Goal: Task Accomplishment & Management: Complete application form

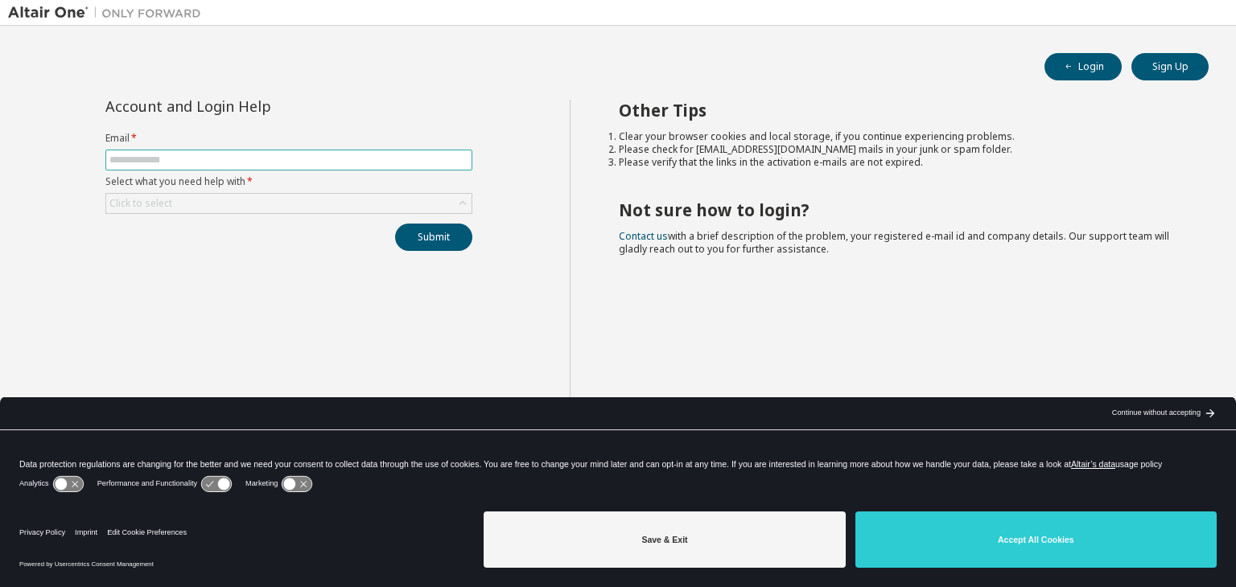
click at [282, 155] on input "text" at bounding box center [288, 160] width 359 height 13
type input "**********"
click at [209, 196] on div "Click to select" at bounding box center [288, 203] width 365 height 19
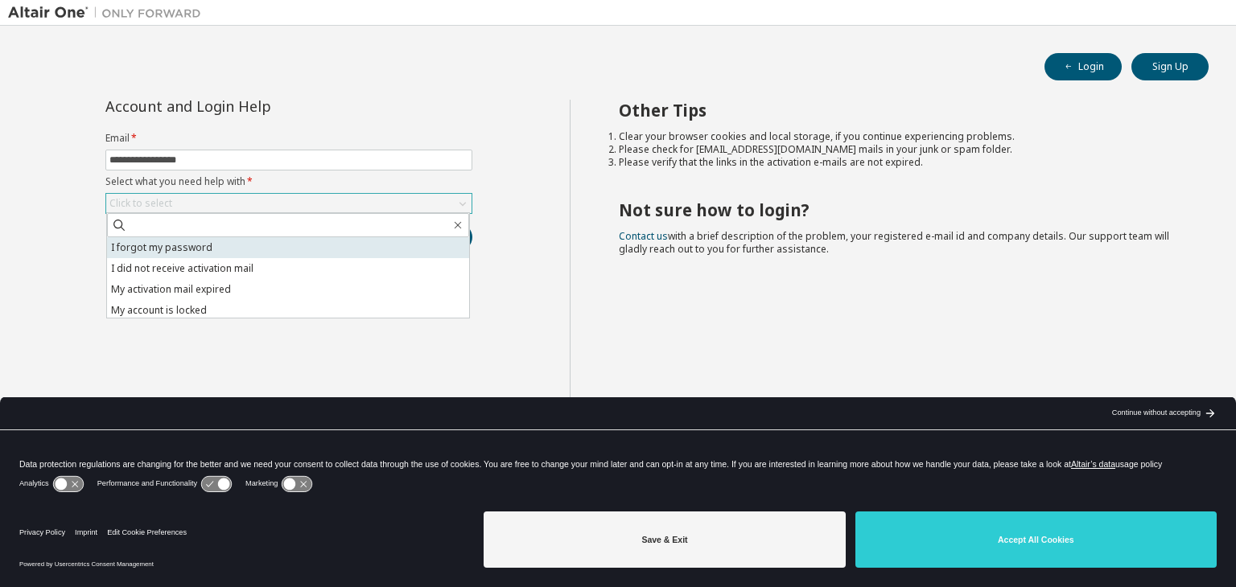
click at [351, 240] on li "I forgot my password" at bounding box center [288, 247] width 362 height 21
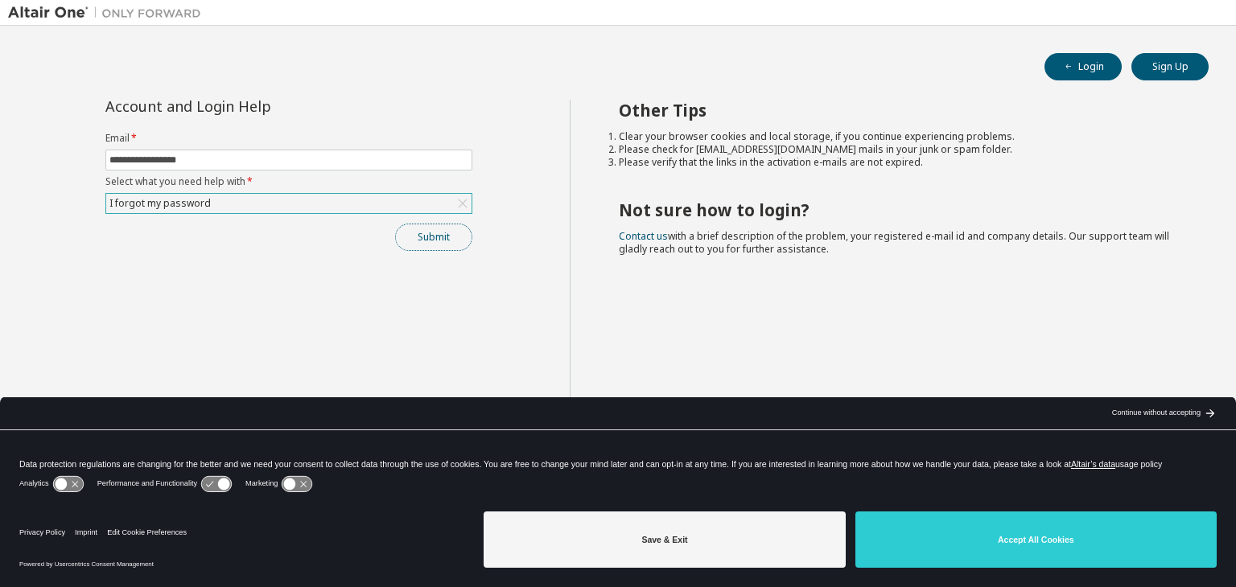
click at [418, 235] on button "Submit" at bounding box center [433, 237] width 77 height 27
click at [406, 198] on div "I forgot my password" at bounding box center [288, 203] width 365 height 19
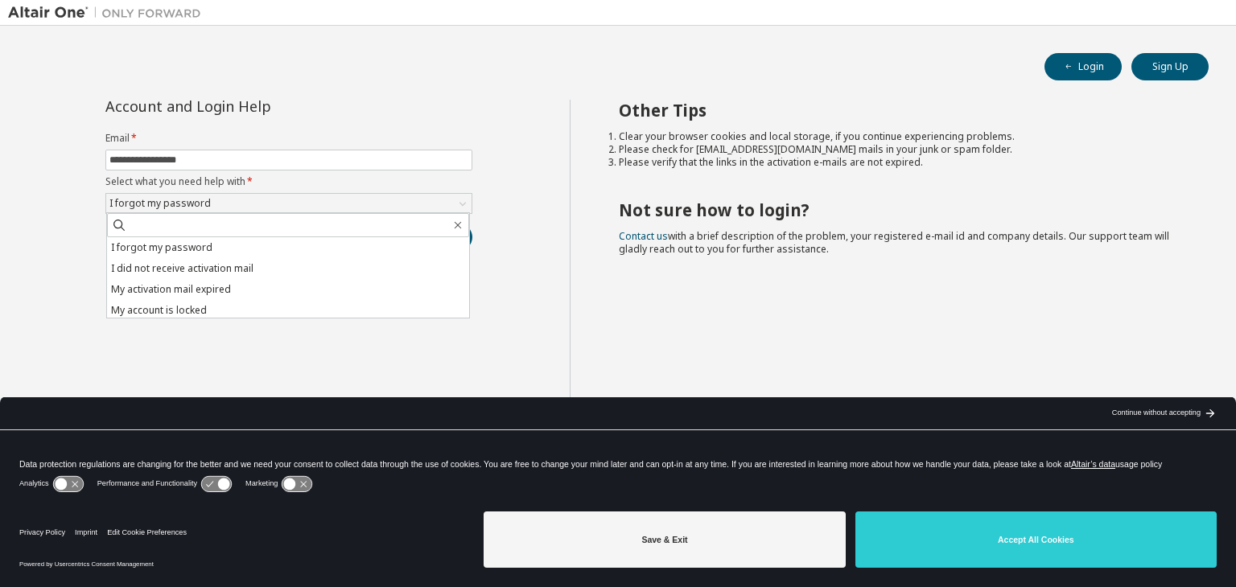
click at [543, 265] on div "**********" at bounding box center [289, 307] width 562 height 414
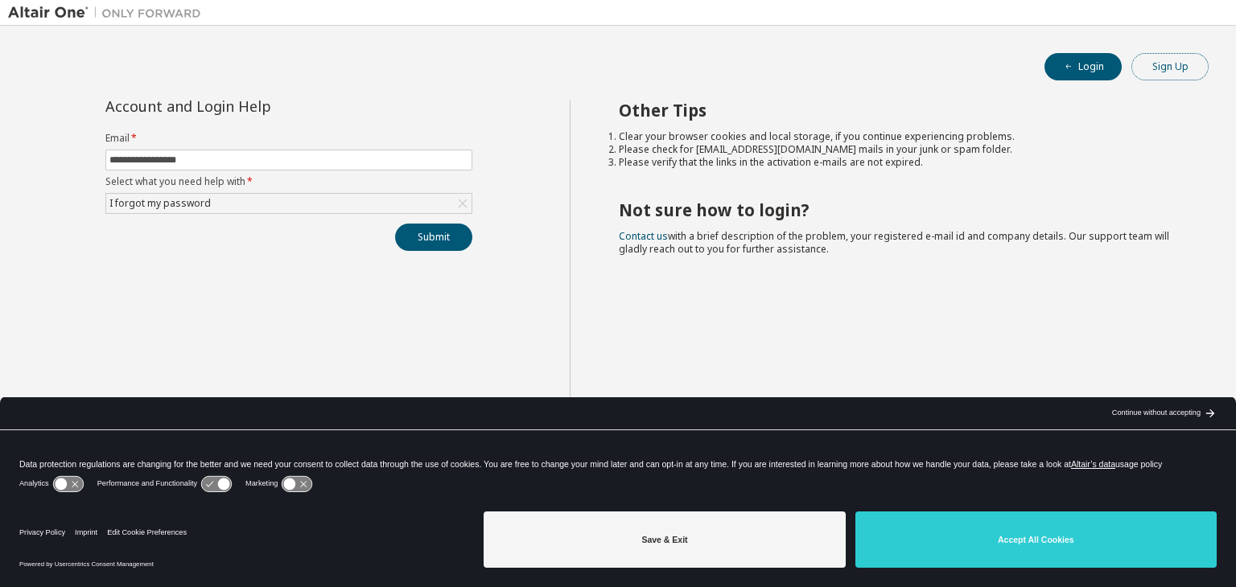
click at [1154, 62] on button "Sign Up" at bounding box center [1169, 66] width 77 height 27
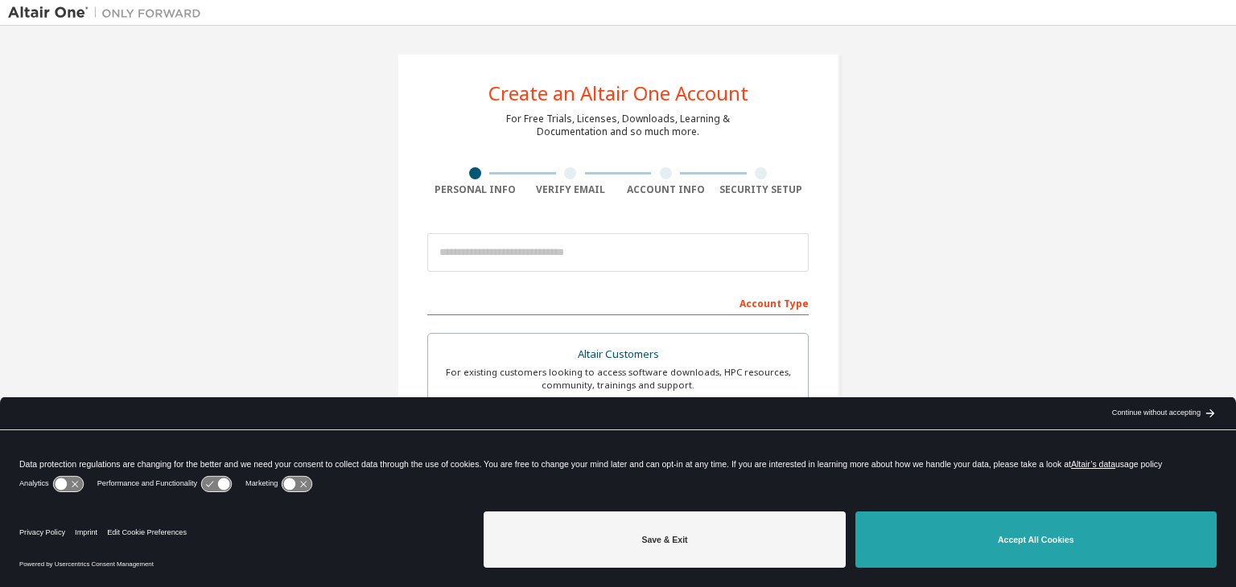
click at [894, 518] on button "Accept All Cookies" at bounding box center [1035, 540] width 361 height 56
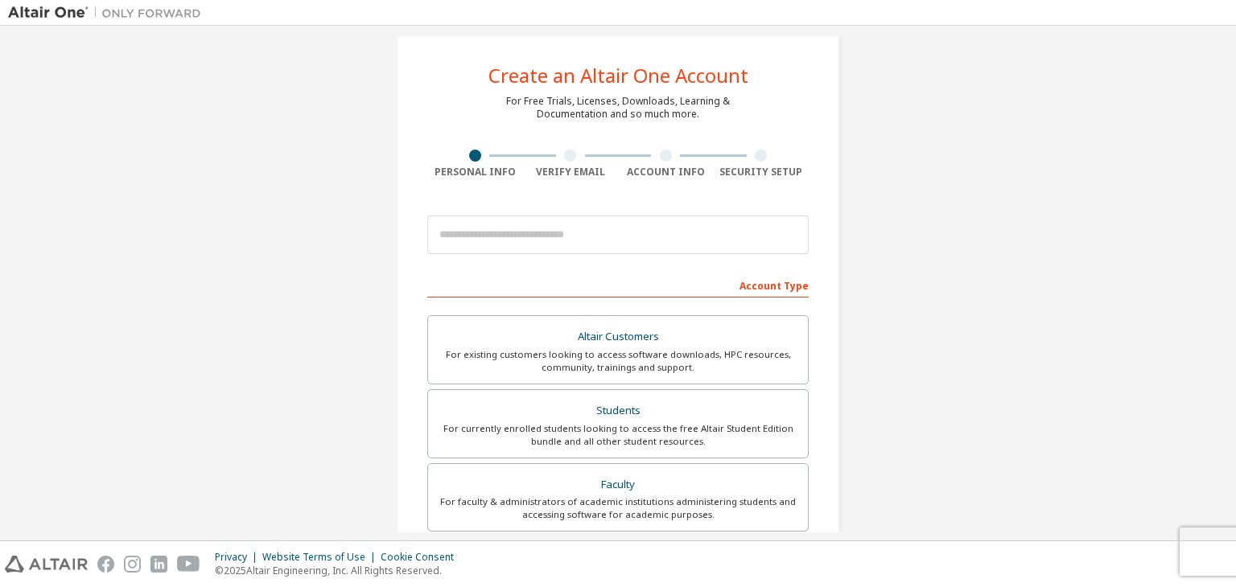
scroll to position [19, 0]
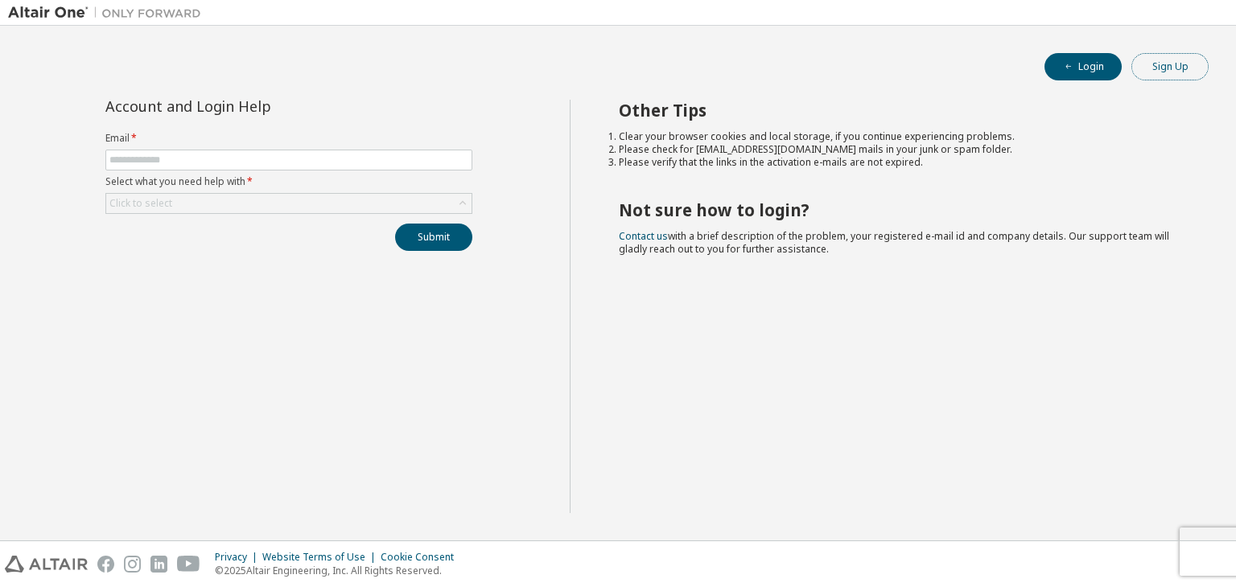
click at [1188, 57] on button "Sign Up" at bounding box center [1169, 66] width 77 height 27
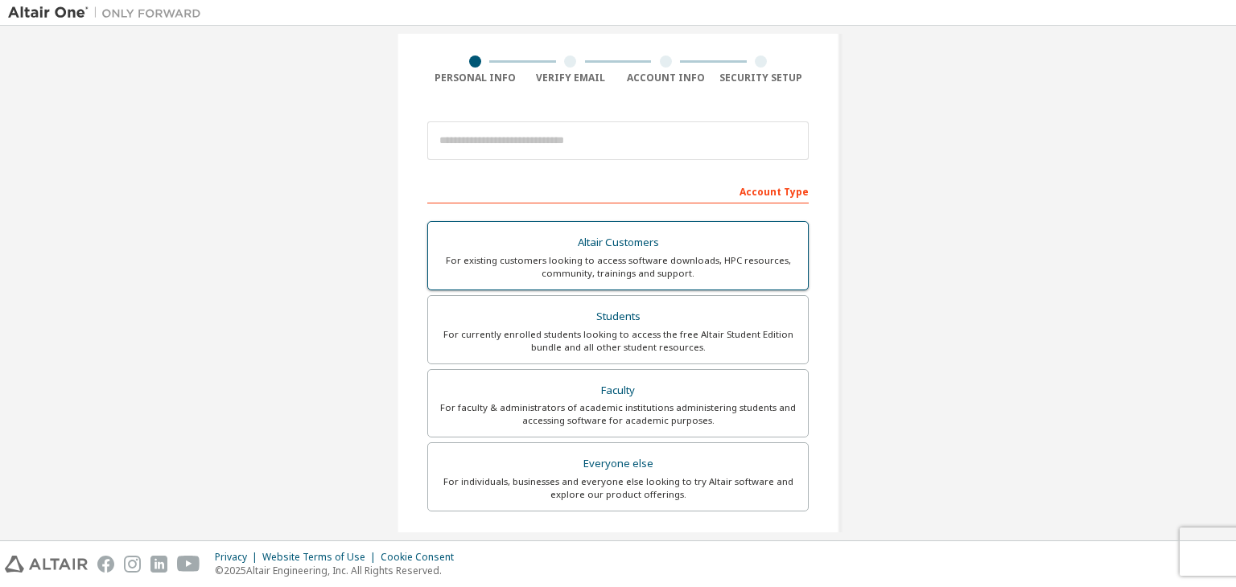
scroll to position [113, 0]
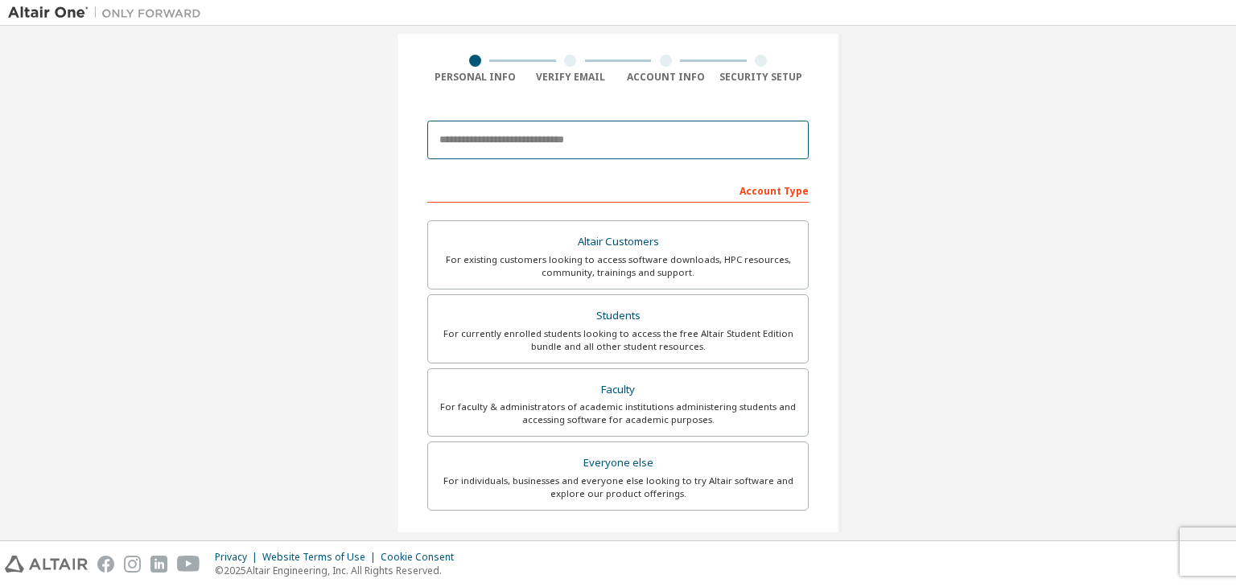
click at [570, 132] on input "email" at bounding box center [617, 140] width 381 height 39
type input "**********"
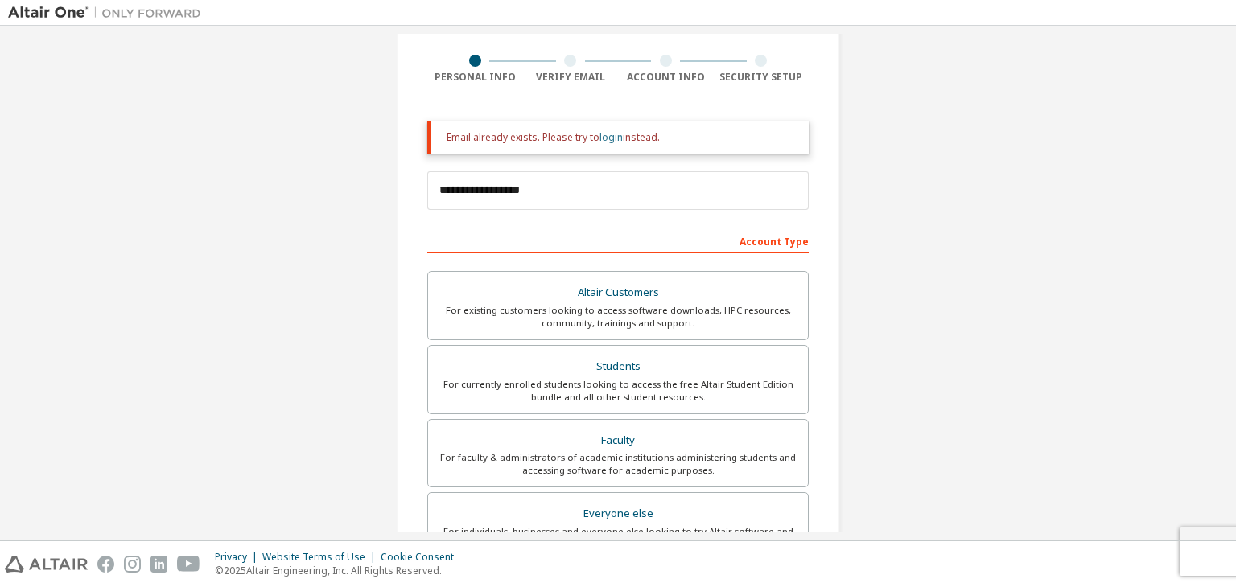
click at [600, 134] on link "login" at bounding box center [611, 137] width 23 height 14
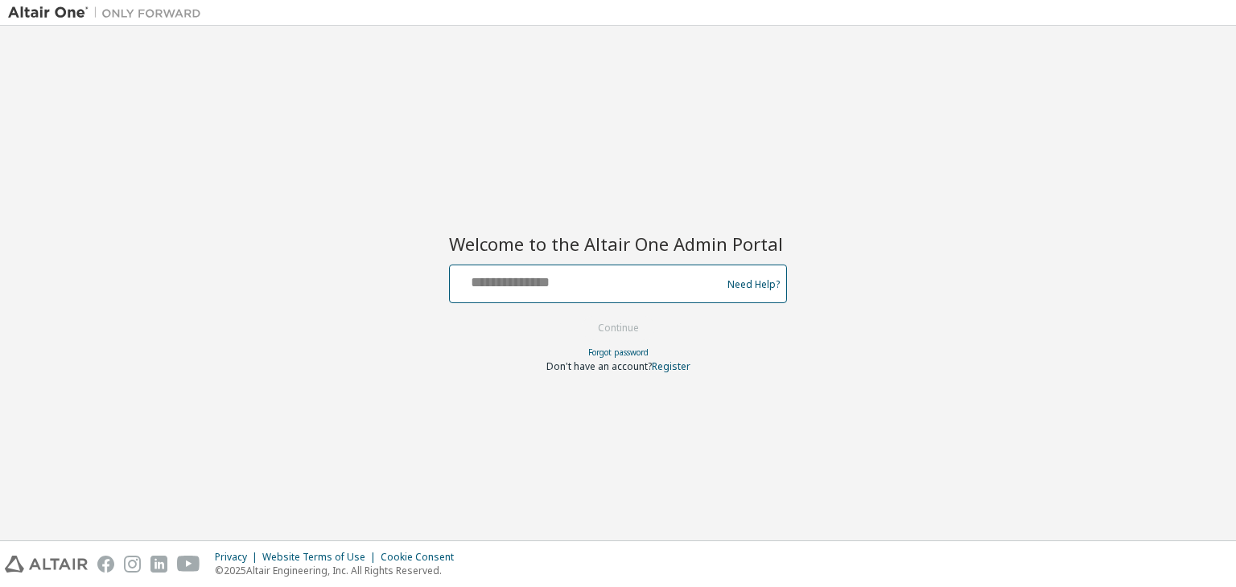
click at [586, 274] on input "text" at bounding box center [587, 280] width 263 height 23
type input "**********"
click at [616, 332] on button "Continue" at bounding box center [618, 328] width 75 height 24
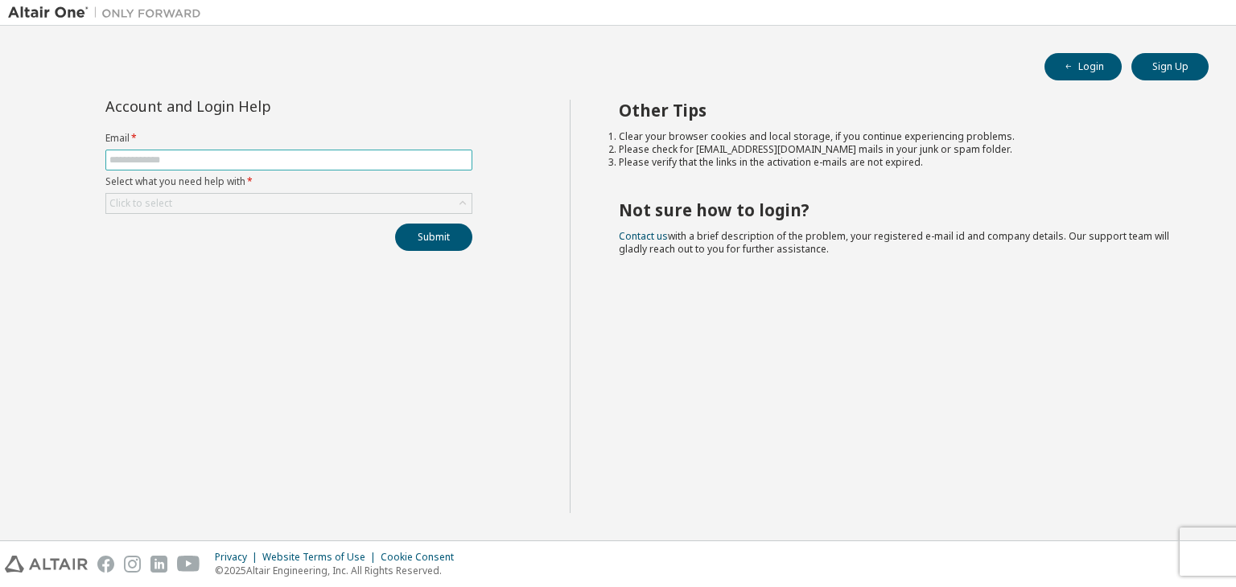
click at [331, 167] on form "Email * Select what you need help with * Click to select" at bounding box center [288, 173] width 367 height 82
click at [331, 167] on span at bounding box center [288, 160] width 367 height 21
click at [344, 155] on input "text" at bounding box center [288, 160] width 359 height 13
type input "**********"
click at [283, 200] on div "Click to select" at bounding box center [288, 203] width 365 height 19
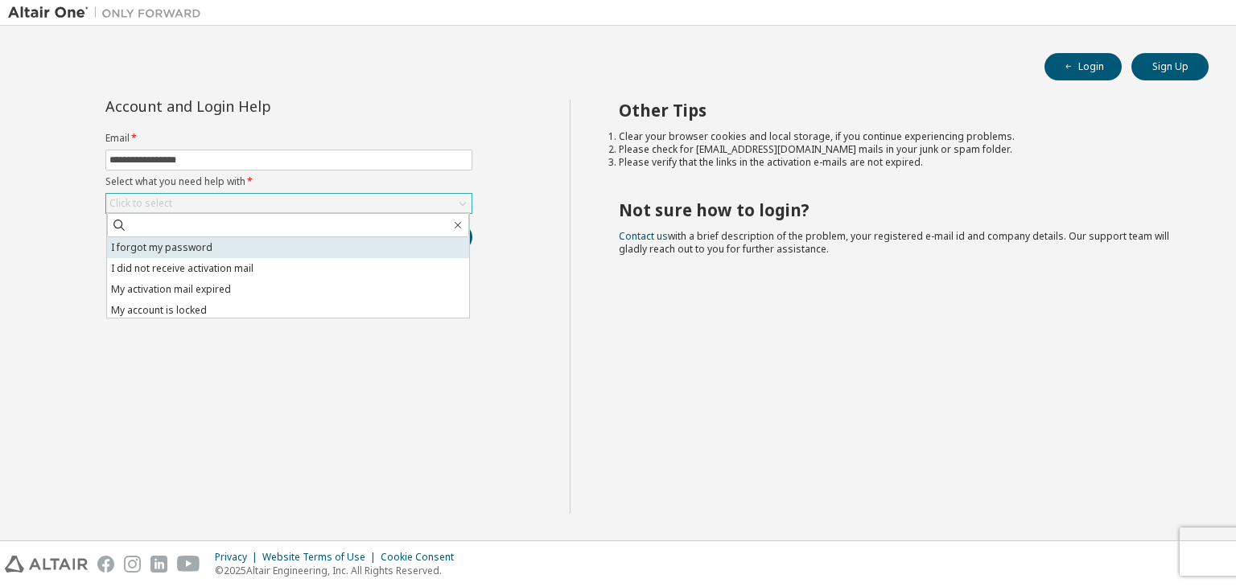
click at [263, 243] on li "I forgot my password" at bounding box center [288, 247] width 362 height 21
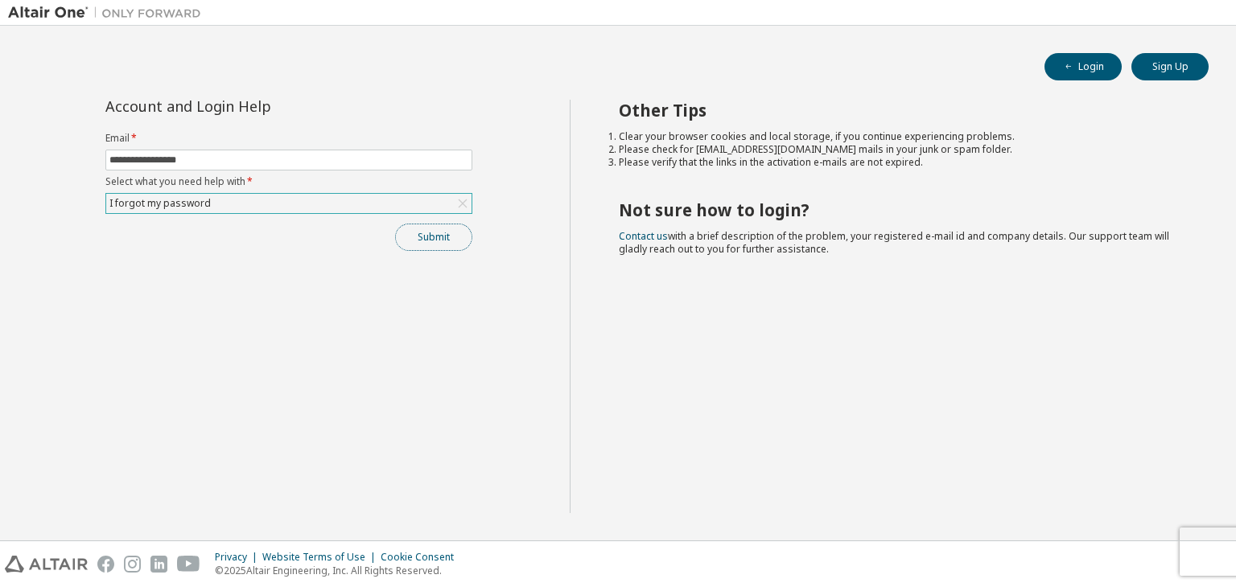
click at [447, 239] on button "Submit" at bounding box center [433, 237] width 77 height 27
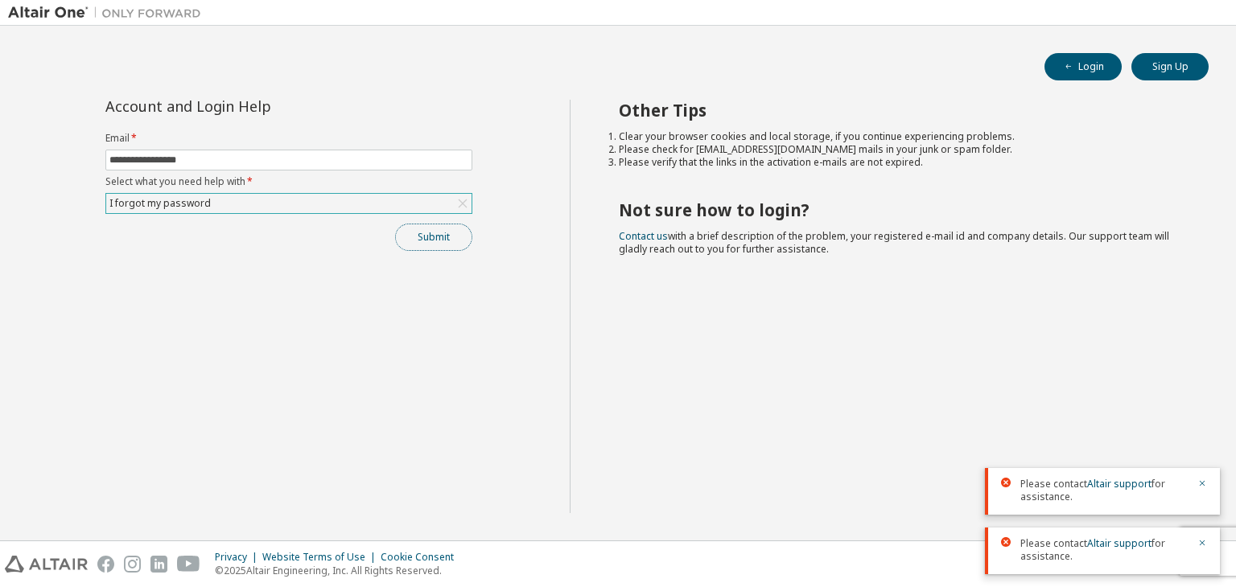
click at [452, 233] on button "Submit" at bounding box center [433, 237] width 77 height 27
click at [1204, 486] on icon "button" at bounding box center [1202, 484] width 10 height 10
click at [1202, 480] on icon "button" at bounding box center [1202, 484] width 10 height 10
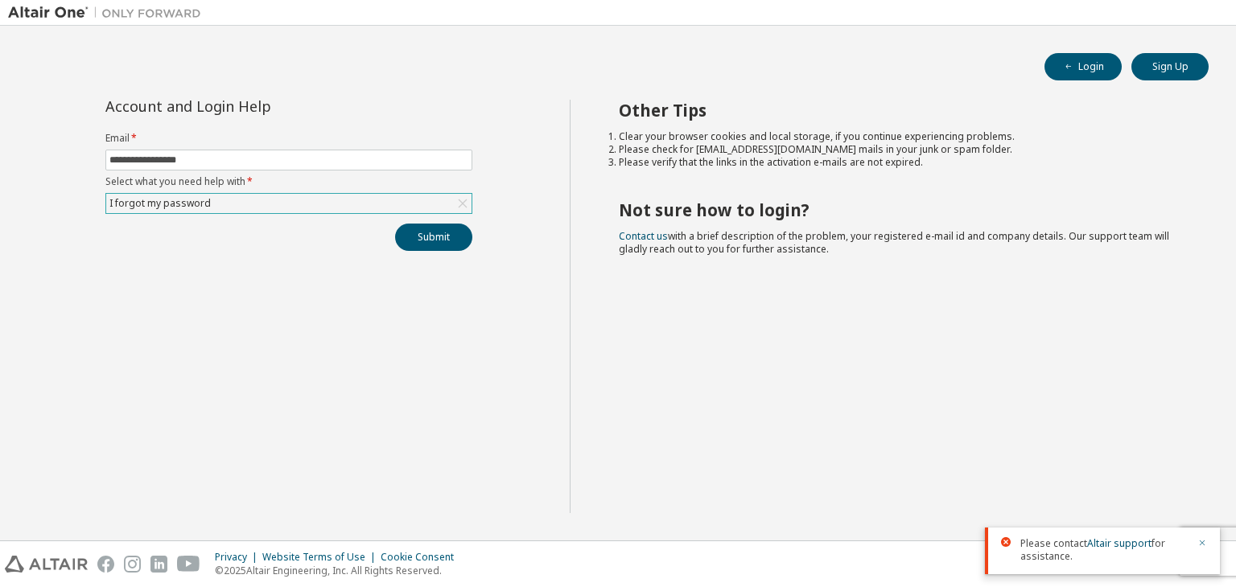
click at [1203, 544] on icon "button" at bounding box center [1203, 544] width 6 height 6
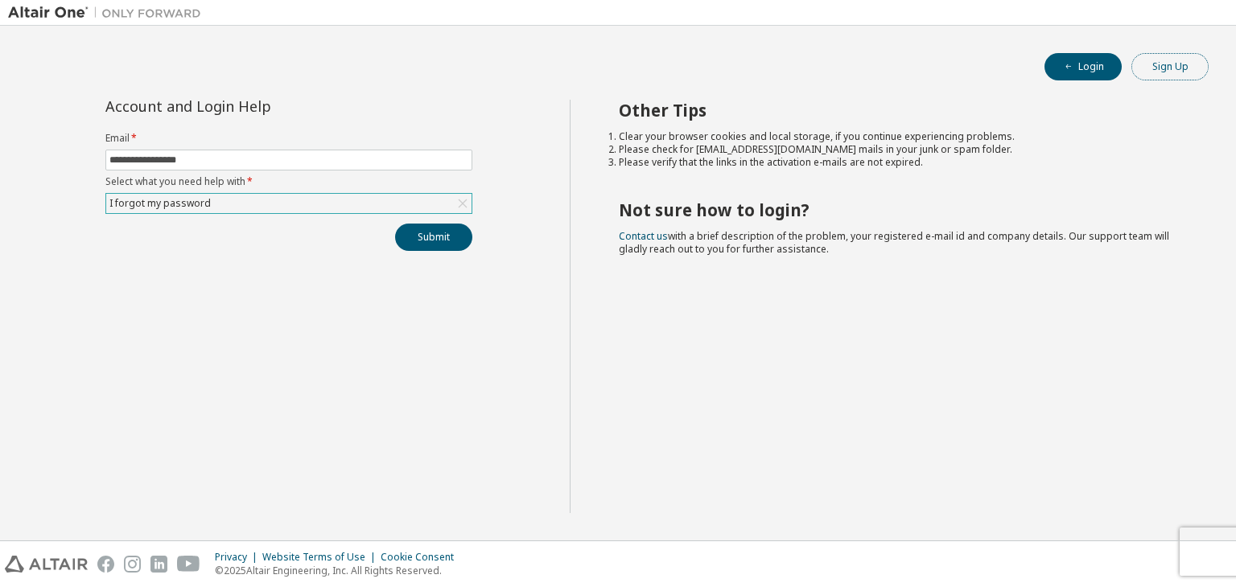
click at [1172, 60] on button "Sign Up" at bounding box center [1169, 66] width 77 height 27
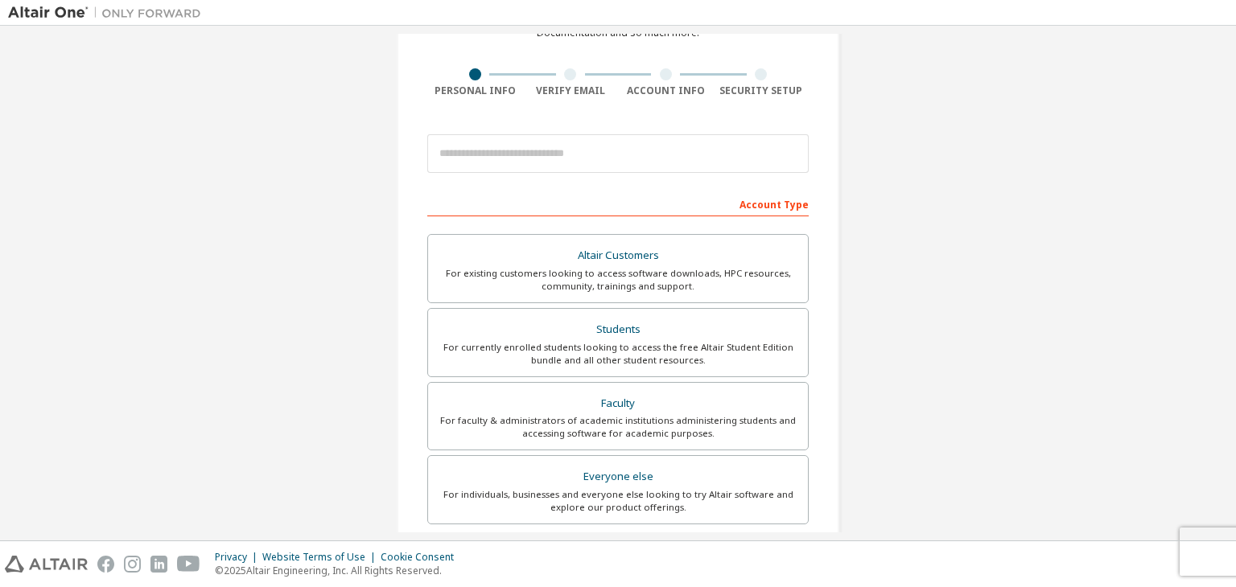
scroll to position [100, 0]
click at [609, 336] on div "Students" at bounding box center [618, 329] width 361 height 23
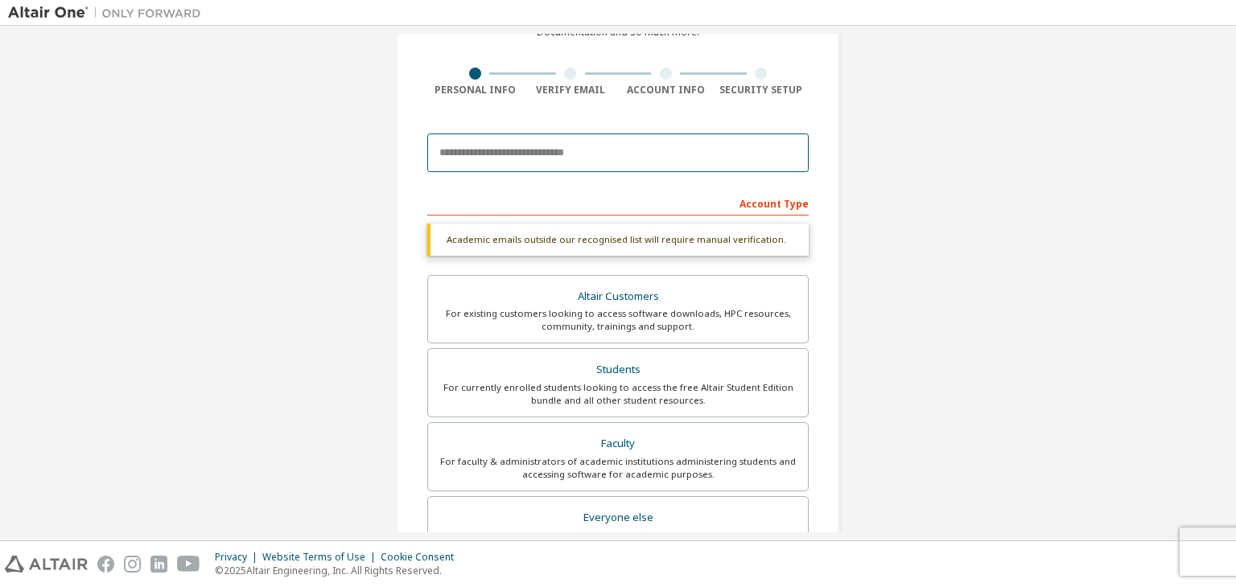
click at [570, 136] on input "email" at bounding box center [617, 153] width 381 height 39
type input "*"
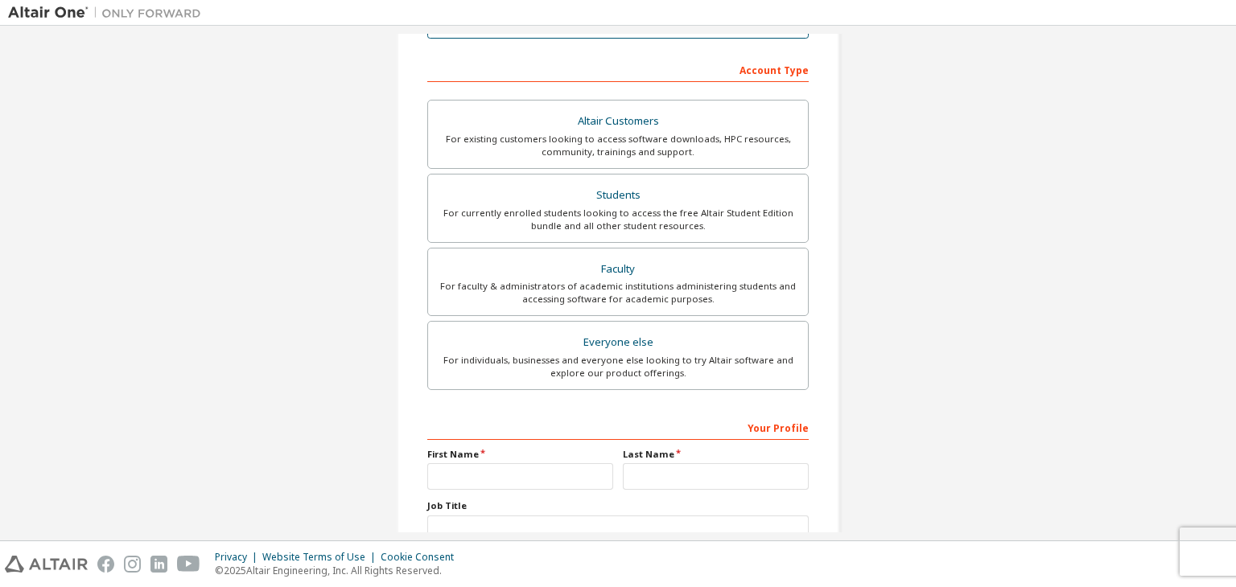
scroll to position [350, 0]
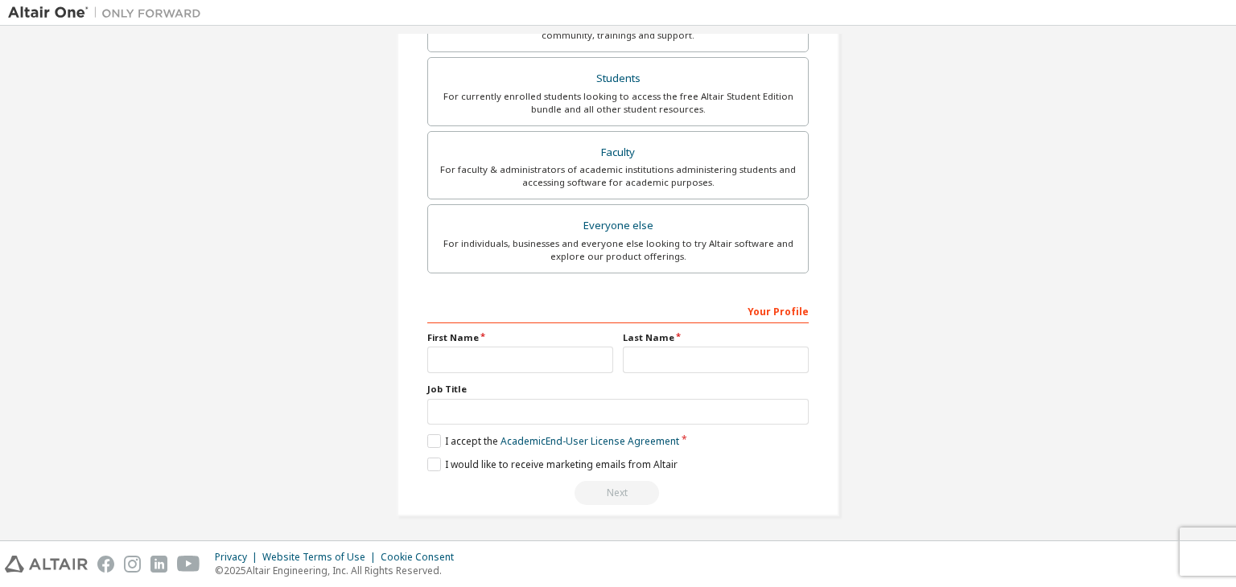
type input "**********"
click at [533, 348] on input "text" at bounding box center [520, 360] width 186 height 27
type input "*********"
click at [640, 361] on input "text" at bounding box center [716, 360] width 186 height 27
type input "*******"
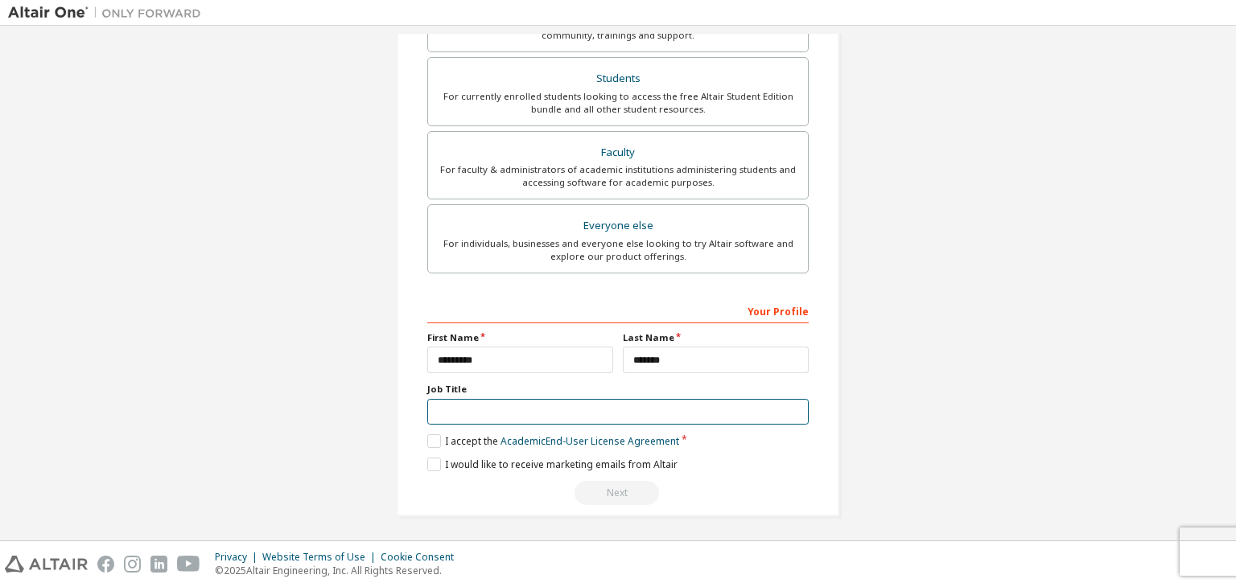
click at [649, 408] on input "text" at bounding box center [617, 412] width 381 height 27
type input "*********"
click at [439, 435] on label "I accept the Academic End-User License Agreement" at bounding box center [553, 442] width 252 height 14
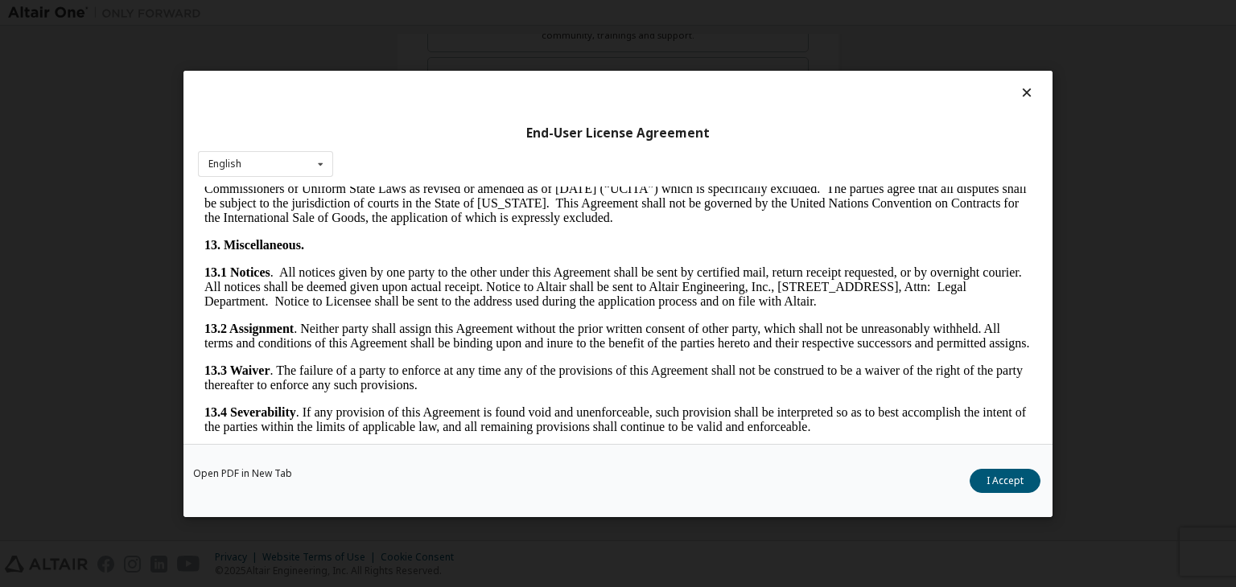
scroll to position [2689, 0]
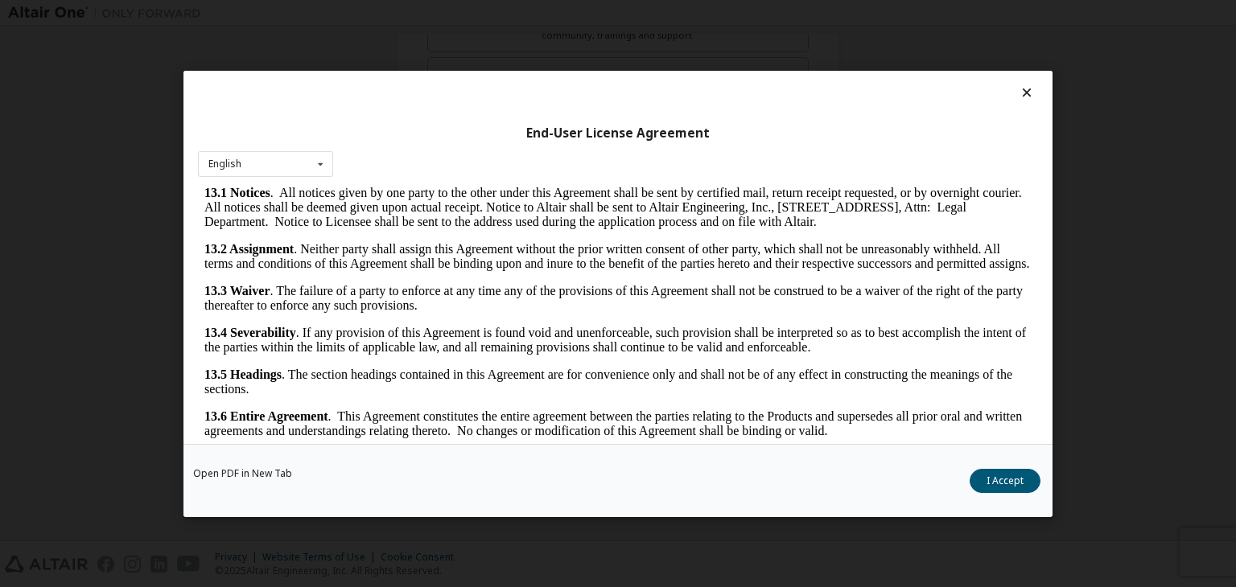
click at [1009, 467] on div "Open PDF in New Tab I Accept" at bounding box center [617, 480] width 869 height 73
click at [1000, 478] on button "I Accept" at bounding box center [1005, 481] width 71 height 24
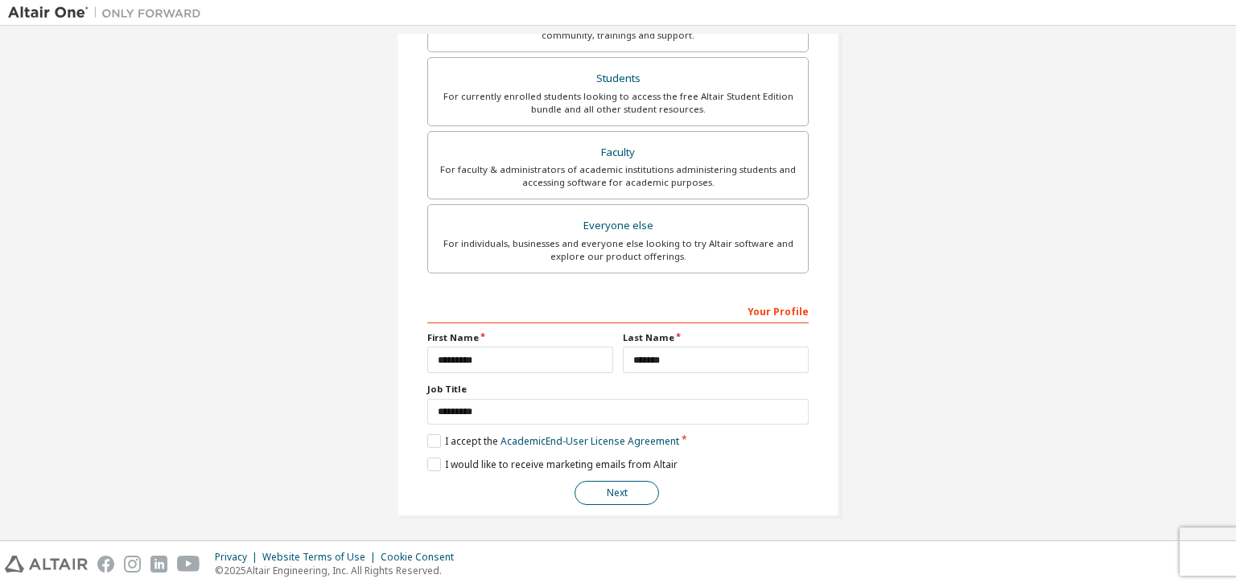
click at [605, 481] on button "Next" at bounding box center [617, 493] width 84 height 24
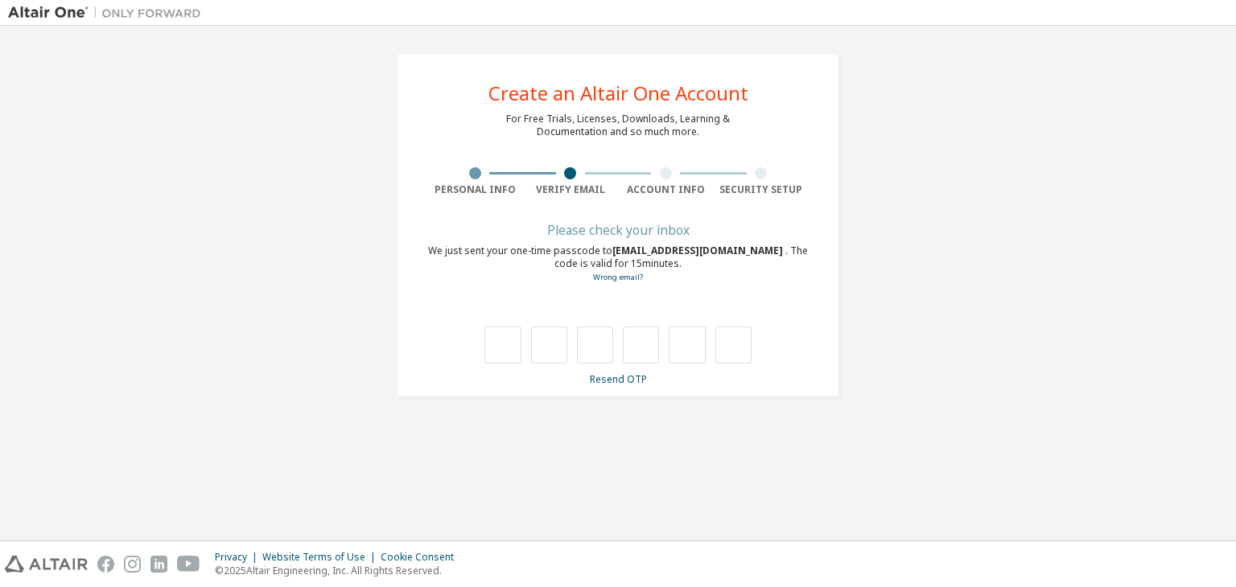
click at [621, 259] on div "We just sent your one-time passcode to [EMAIL_ADDRESS][DOMAIN_NAME] . The code …" at bounding box center [617, 264] width 381 height 39
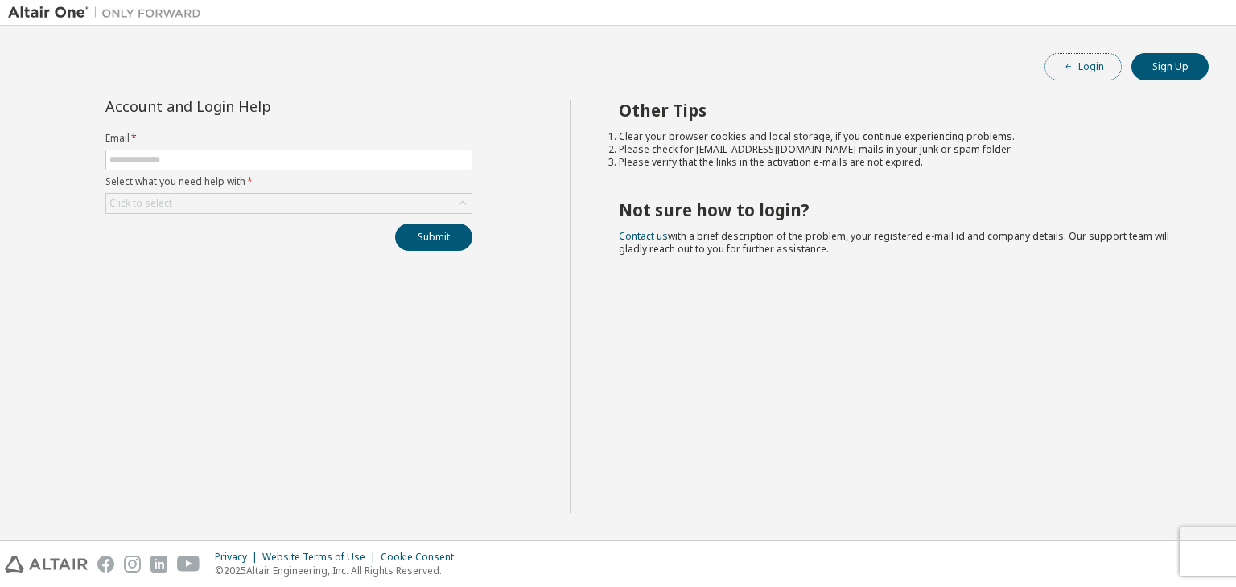
click at [1103, 68] on button "Login" at bounding box center [1083, 66] width 77 height 27
